Goal: Transaction & Acquisition: Purchase product/service

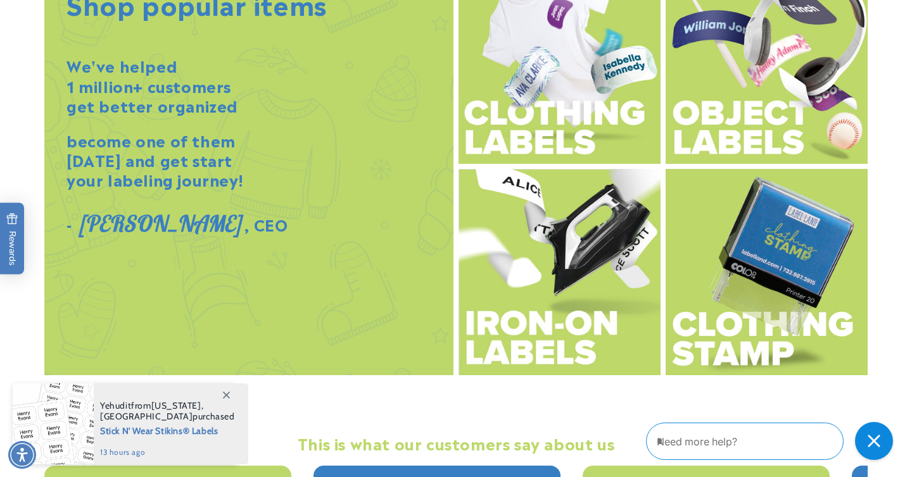
scroll to position [1457, 0]
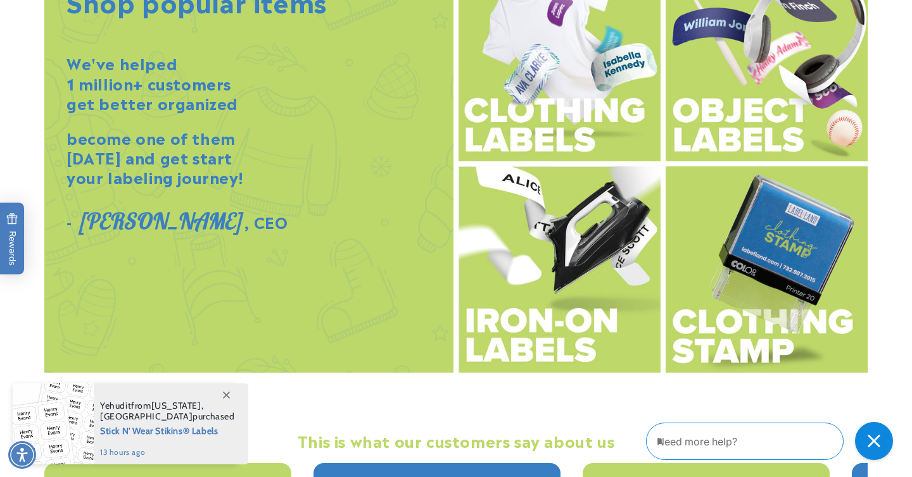
click at [501, 316] on img at bounding box center [559, 269] width 202 height 206
